Goal: Find specific page/section

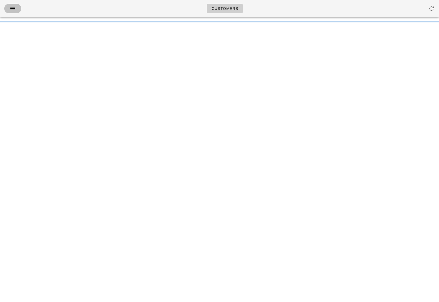
click at [12, 12] on button "button" at bounding box center [12, 9] width 17 height 10
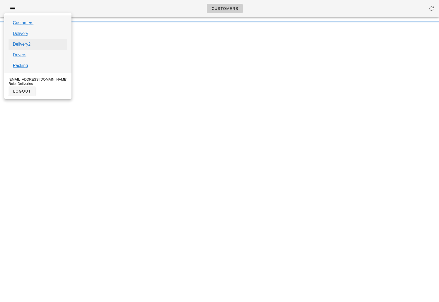
click at [14, 41] on link "Delivery2" at bounding box center [22, 44] width 18 height 6
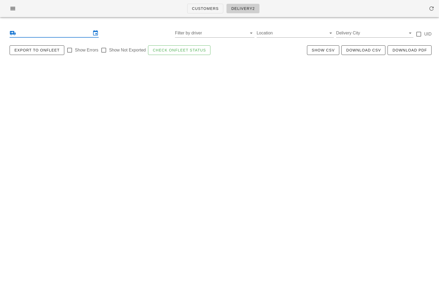
click at [51, 34] on input "text" at bounding box center [54, 33] width 74 height 9
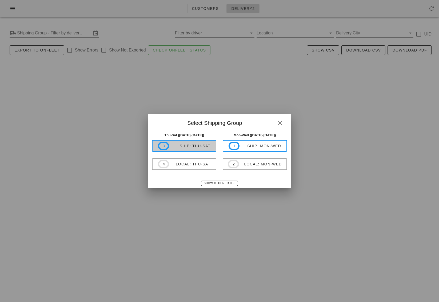
click at [188, 147] on div "ship: Thu-Sat" at bounding box center [190, 146] width 42 height 4
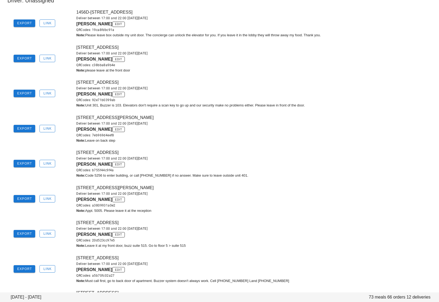
scroll to position [423, 0]
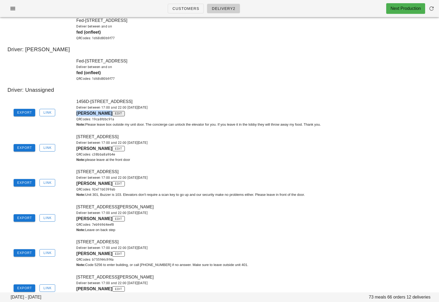
drag, startPoint x: 77, startPoint y: 113, endPoint x: 123, endPoint y: 113, distance: 46.4
click at [123, 113] on div "[PERSON_NAME] edit QRCodes: 19ca8fdbc91a" at bounding box center [255, 116] width 359 height 12
copy span "[PERSON_NAME]"
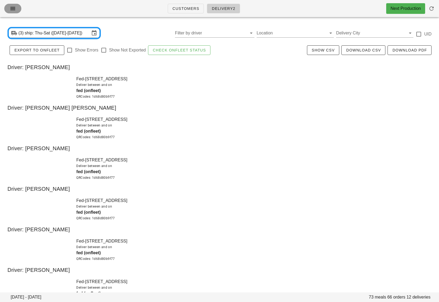
click at [9, 9] on span "button" at bounding box center [13, 8] width 9 height 6
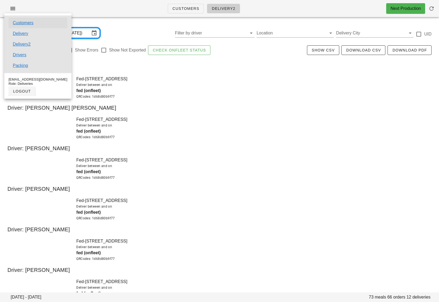
click at [19, 25] on link "Customers" at bounding box center [23, 23] width 21 height 6
